Goal: Task Accomplishment & Management: Manage account settings

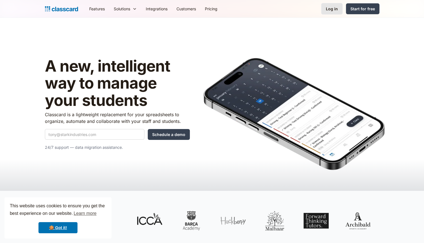
click at [338, 10] on div "Log in" at bounding box center [332, 9] width 12 height 6
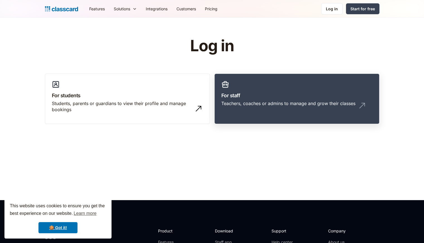
click at [294, 100] on div "Teachers, coaches or admins to manage and grow their classes" at bounding box center [289, 103] width 134 height 6
